Goal: Task Accomplishment & Management: Manage account settings

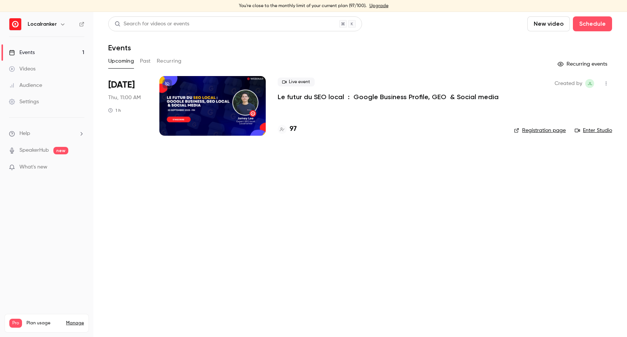
click at [378, 99] on p "Le futur du SEO local : Google Business Profile, GEO & Social media" at bounding box center [387, 96] width 221 height 9
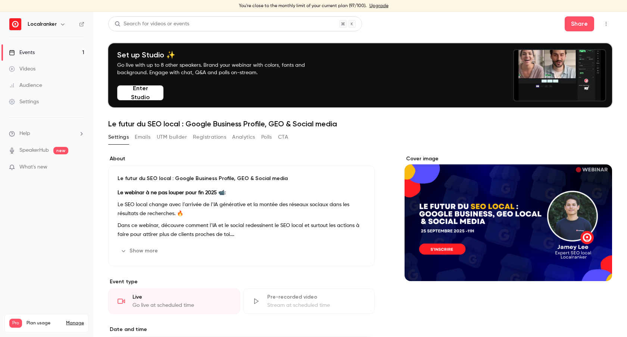
click at [73, 320] on link "Manage" at bounding box center [75, 323] width 18 height 6
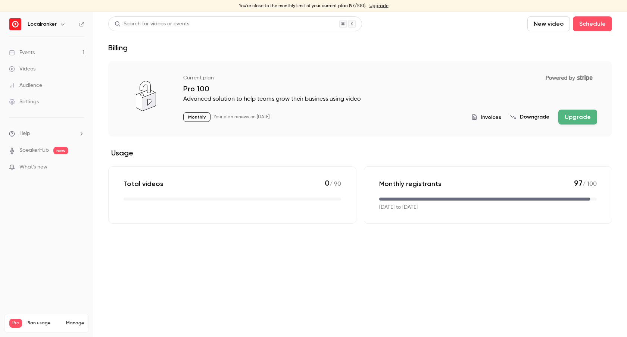
click at [581, 113] on button "Upgrade" at bounding box center [577, 117] width 39 height 15
click at [40, 92] on link "Audience" at bounding box center [46, 85] width 93 height 16
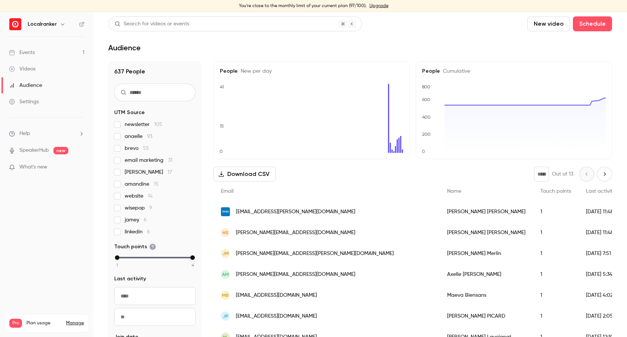
click at [36, 55] on link "Events 1" at bounding box center [46, 52] width 93 height 16
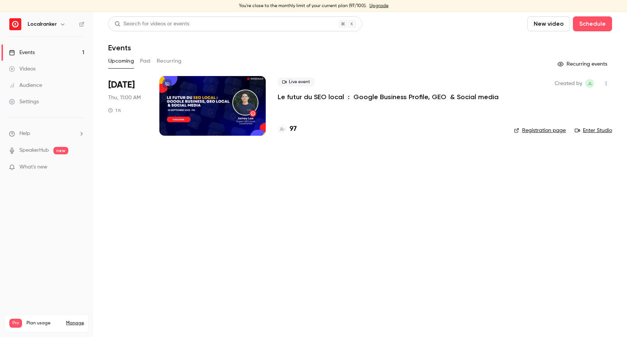
click at [324, 97] on p "Le futur du SEO local : Google Business Profile, GEO & Social media" at bounding box center [387, 96] width 221 height 9
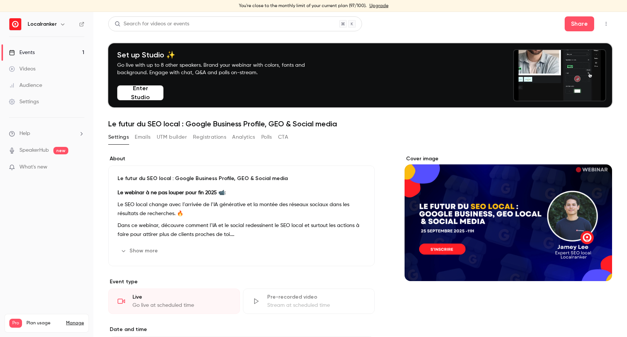
click at [211, 138] on button "Registrations" at bounding box center [209, 137] width 33 height 12
